Goal: Task Accomplishment & Management: Complete application form

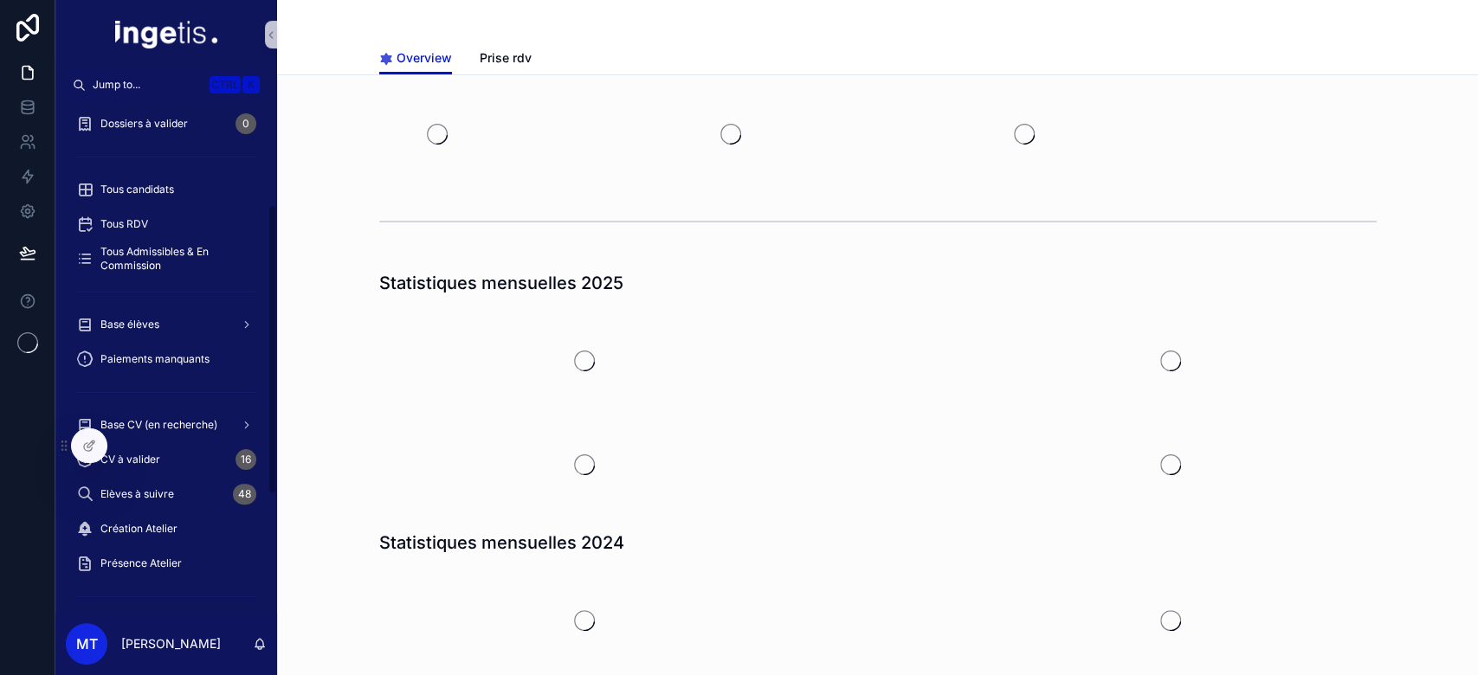
scroll to position [184, 0]
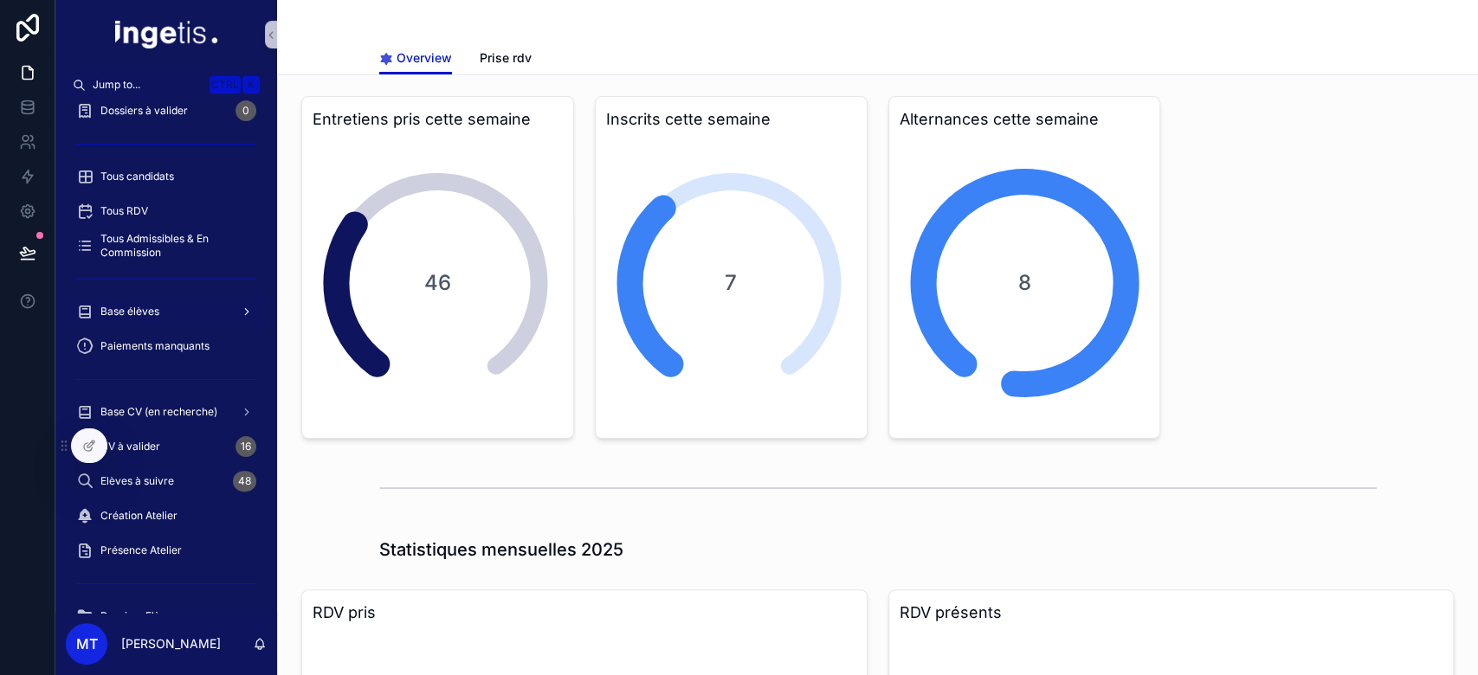
click at [132, 313] on span "Base élèves" at bounding box center [129, 312] width 59 height 14
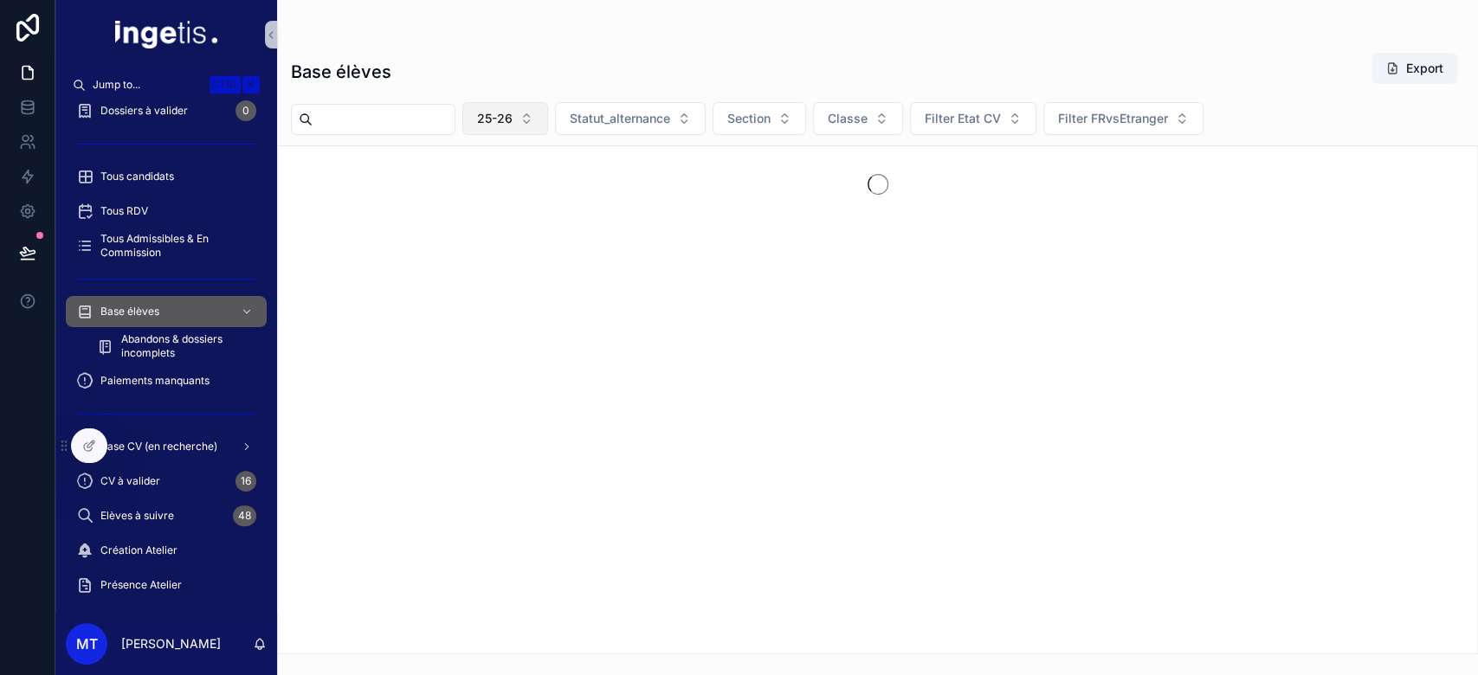
click at [513, 113] on span "25-26" at bounding box center [494, 118] width 35 height 17
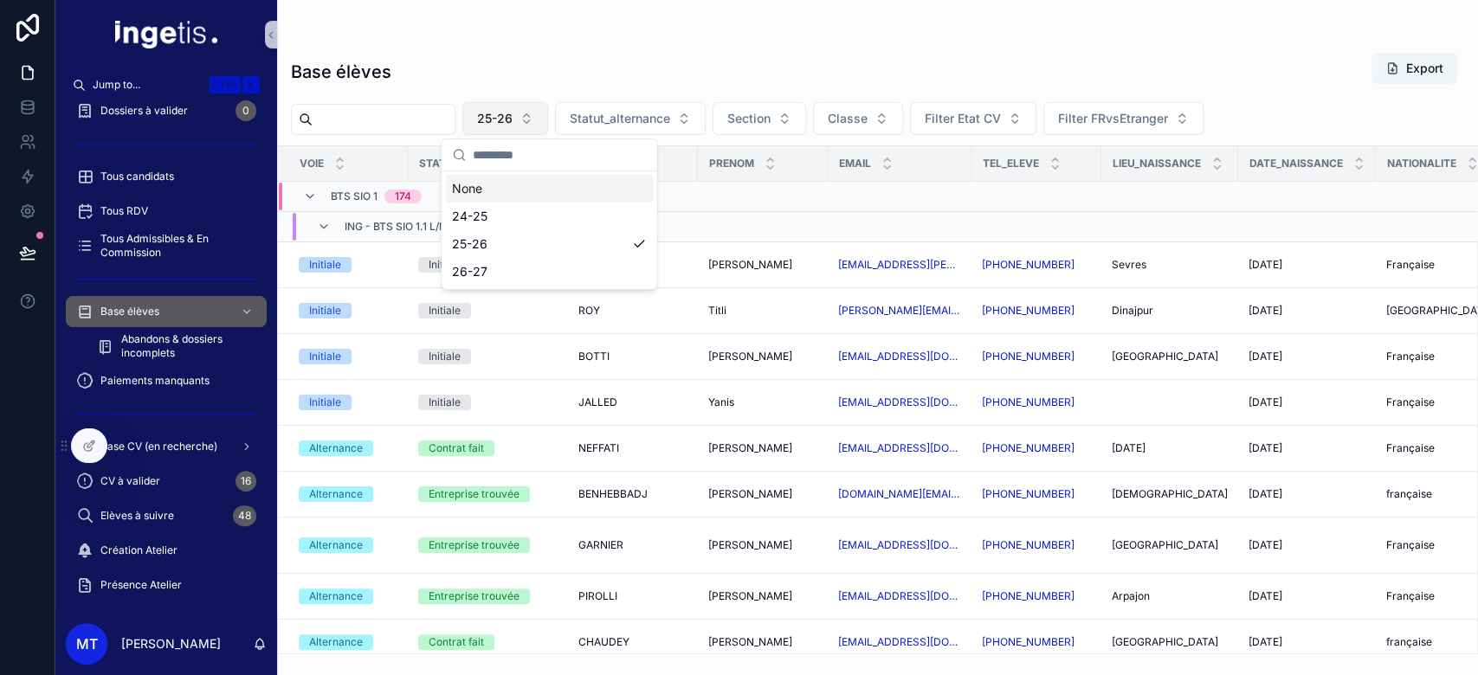
click at [513, 113] on span "25-26" at bounding box center [494, 118] width 35 height 17
click at [551, 265] on div "Initiale" at bounding box center [487, 265] width 139 height 16
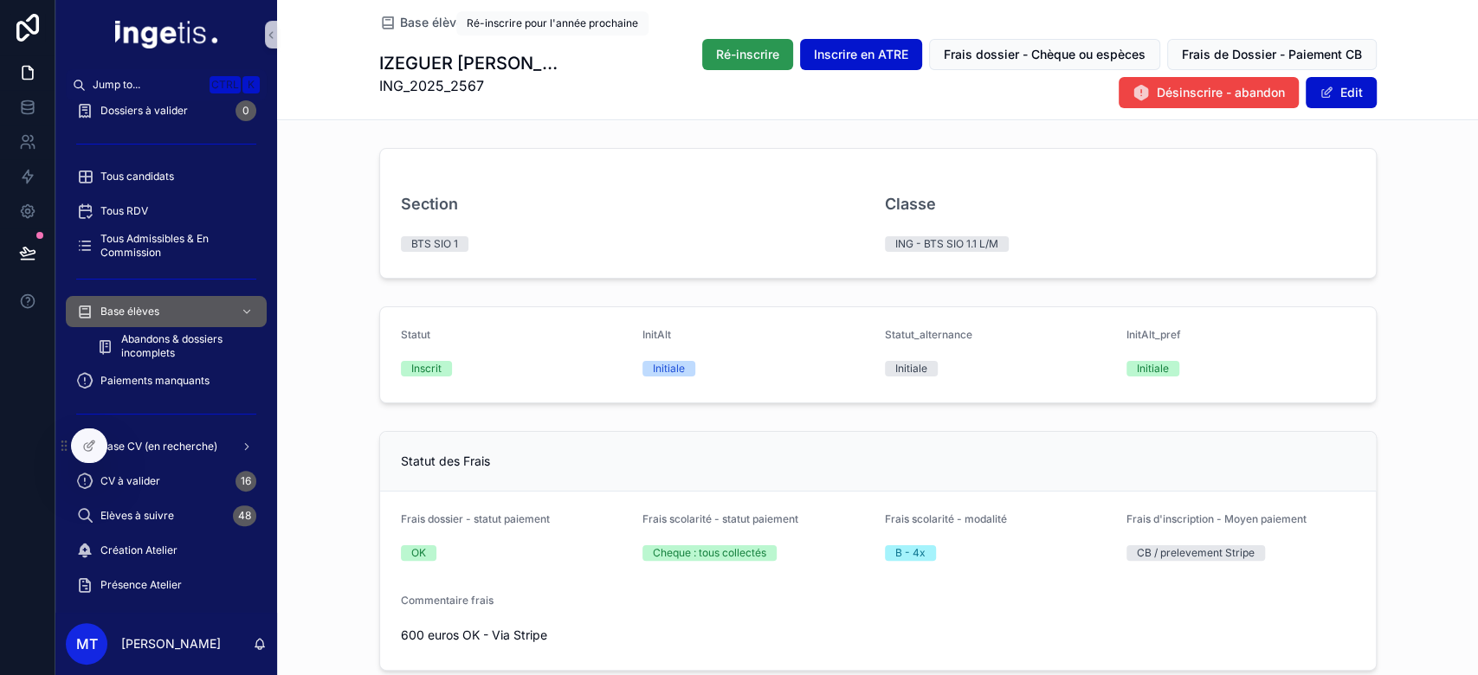
click at [702, 45] on button "Ré-inscrire" at bounding box center [747, 54] width 91 height 31
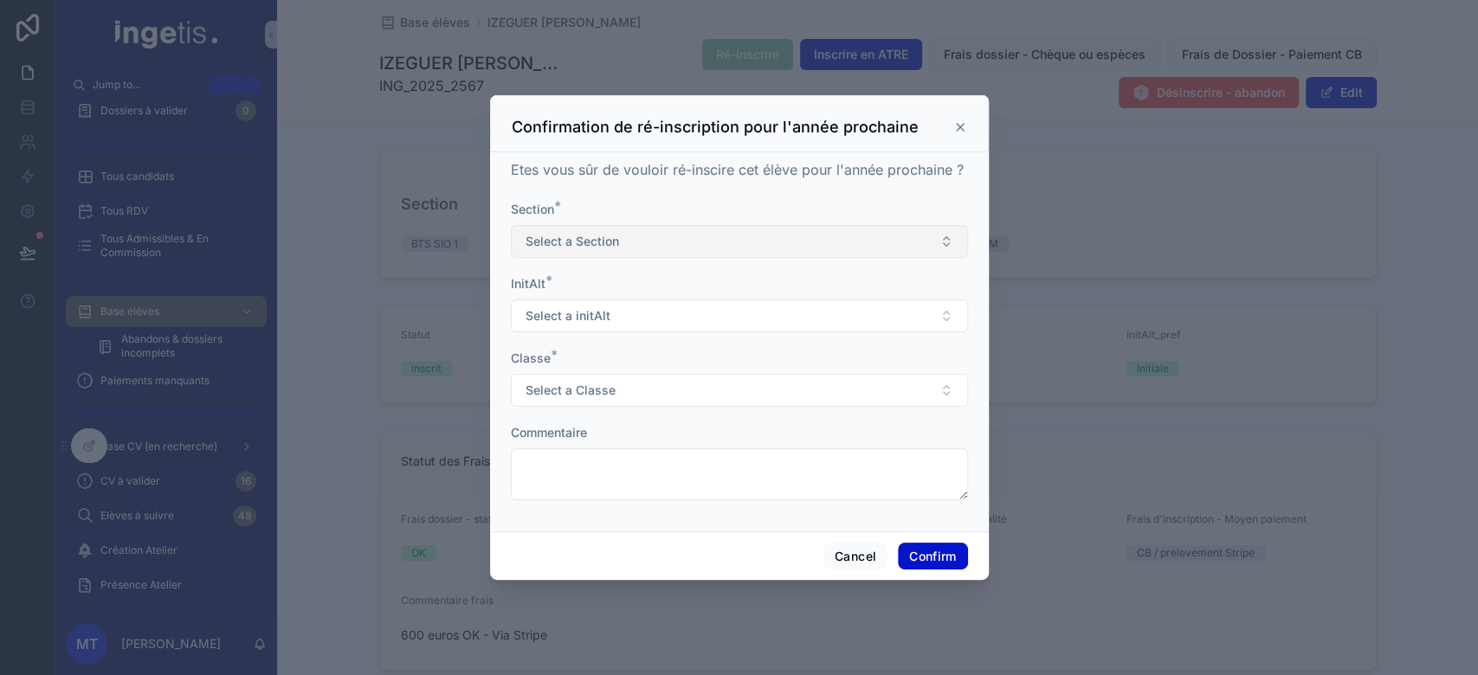
click at [686, 242] on button "Select a Section" at bounding box center [739, 241] width 457 height 33
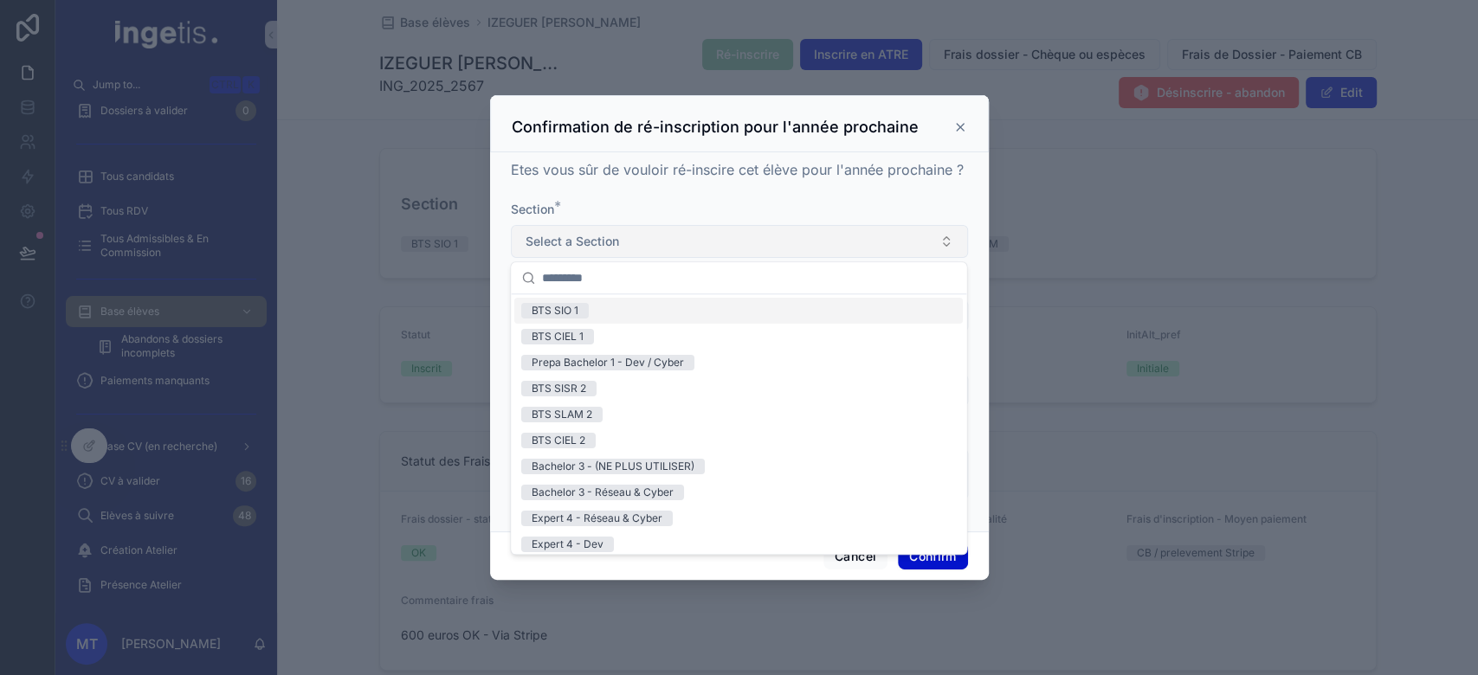
click at [686, 242] on button "Select a Section" at bounding box center [739, 241] width 457 height 33
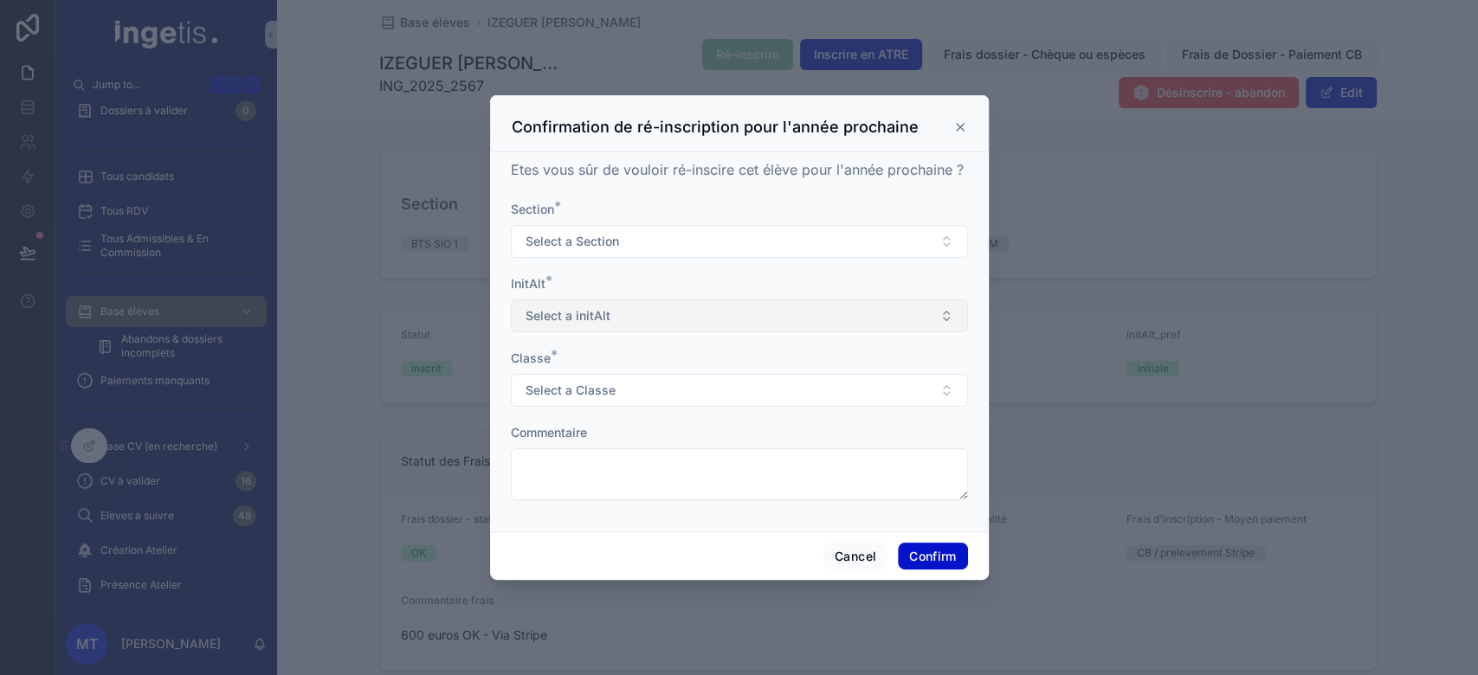
click at [669, 328] on button "Select a initAlt" at bounding box center [739, 316] width 457 height 33
click at [669, 376] on button "Select a Classe" at bounding box center [739, 390] width 457 height 33
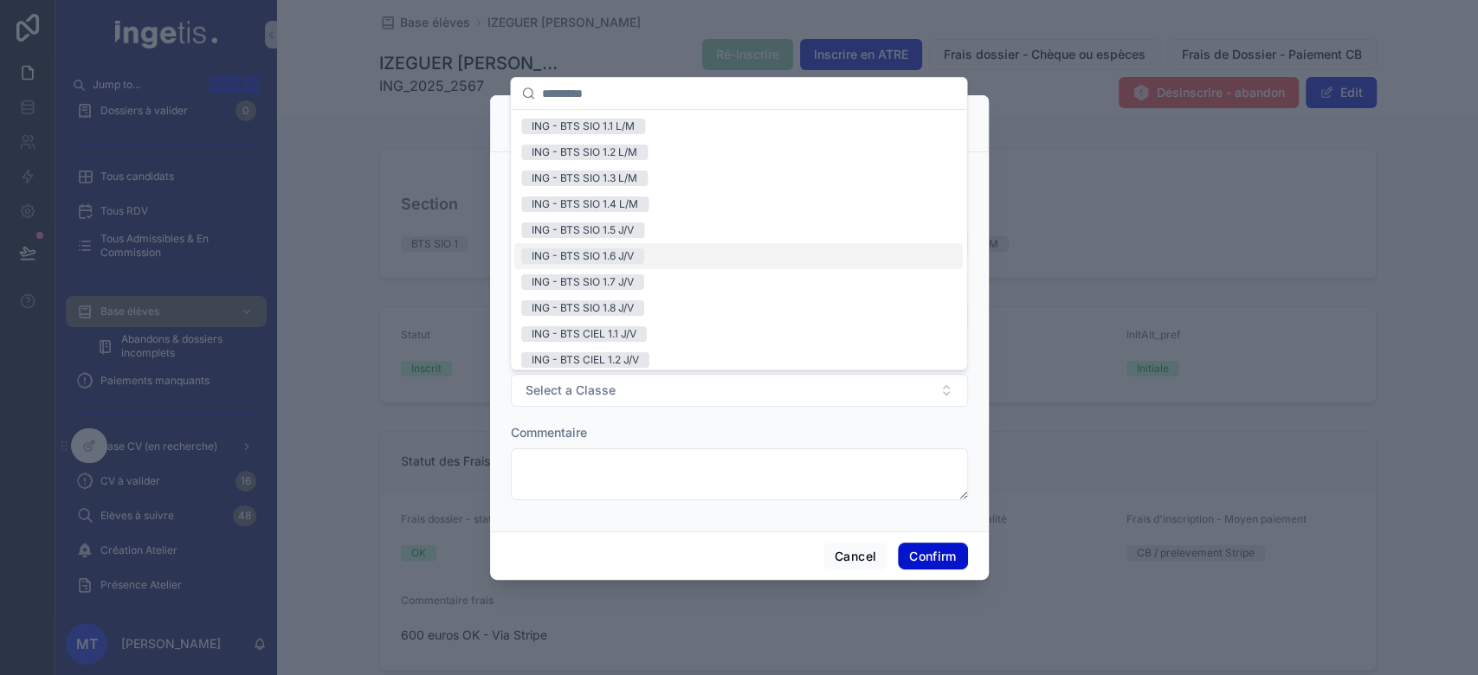
scroll to position [422, 0]
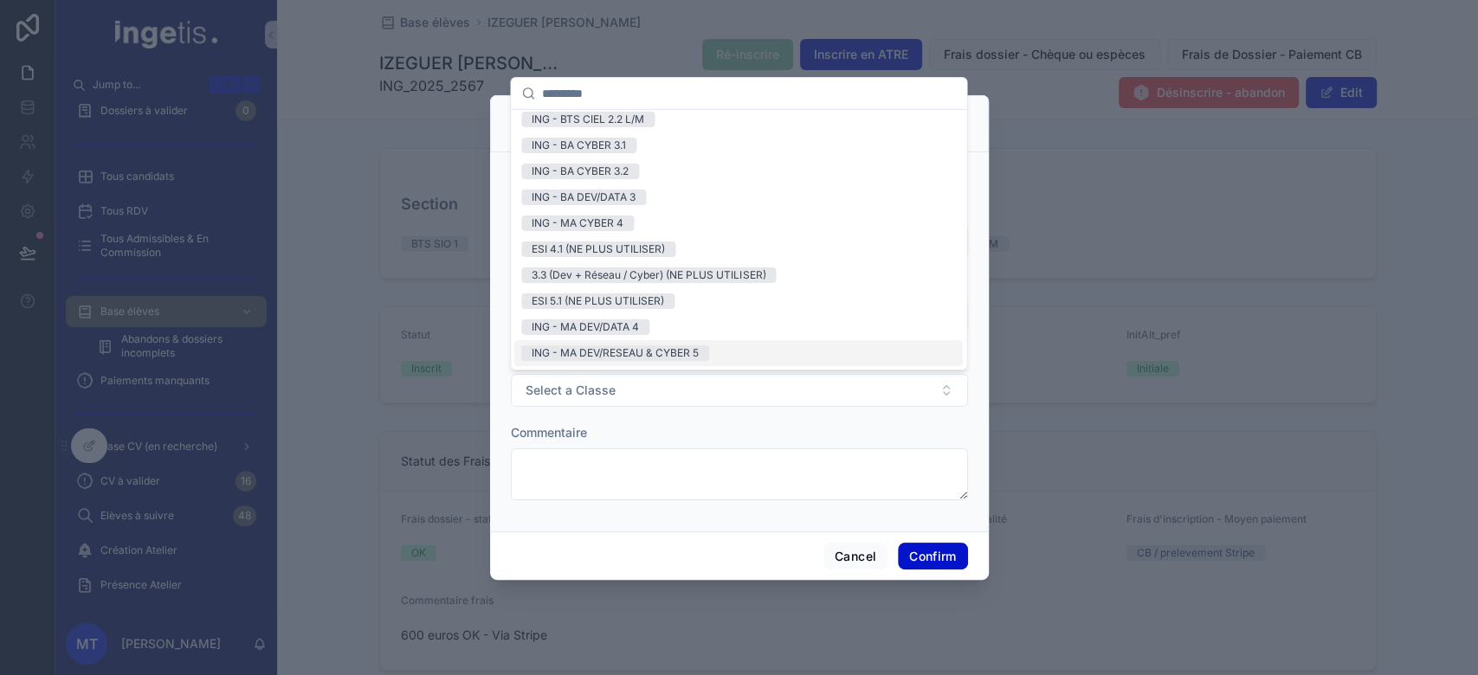
click at [677, 407] on form "Section * Select a Section InitAlt * Select a initAlt Classe * Select a Classe …" at bounding box center [739, 359] width 457 height 317
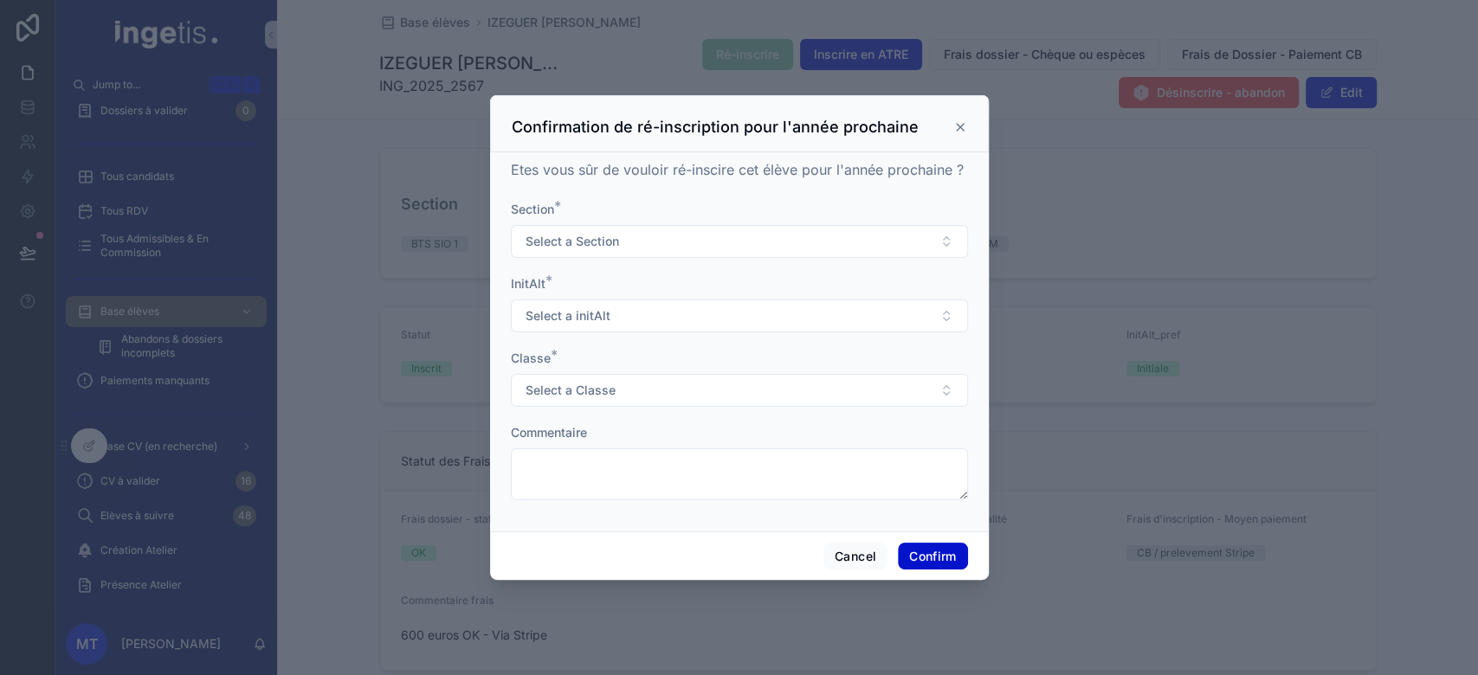
click at [959, 132] on icon at bounding box center [960, 127] width 14 height 14
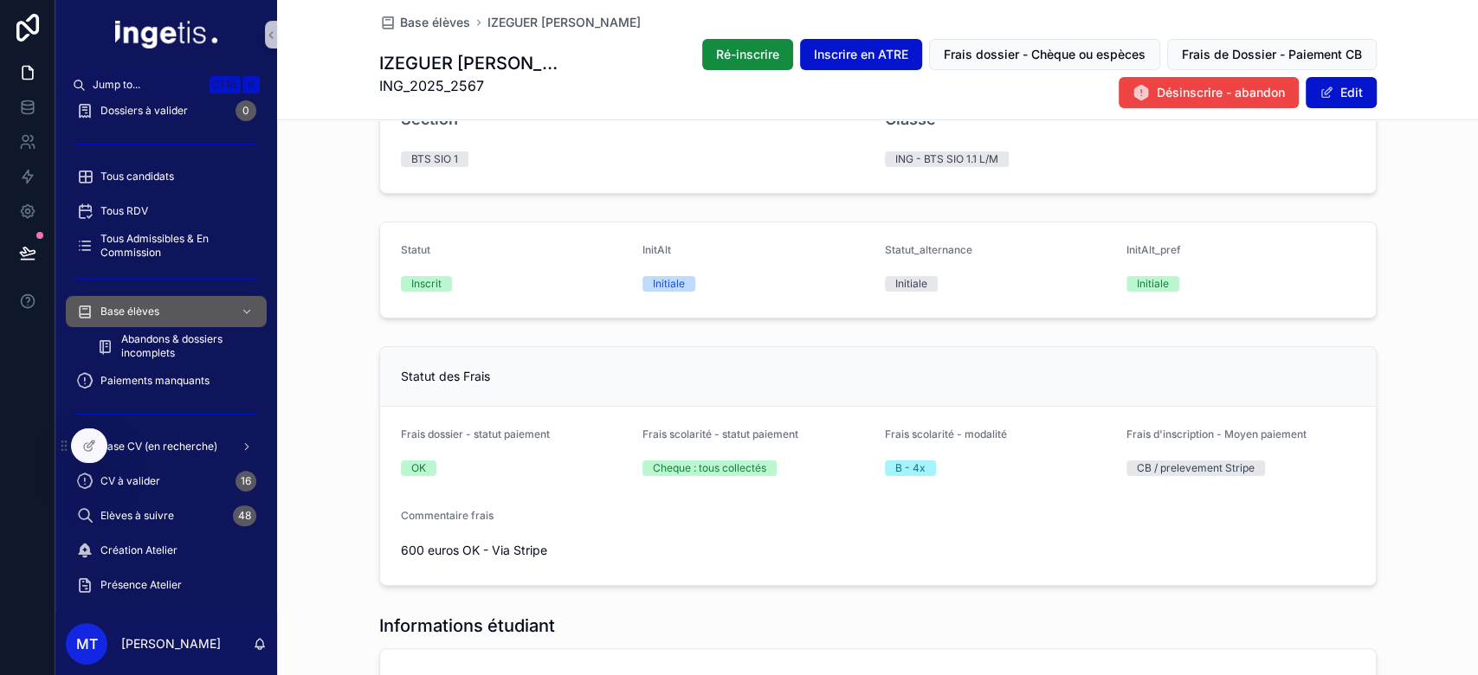
scroll to position [0, 0]
